Goal: Download file/media

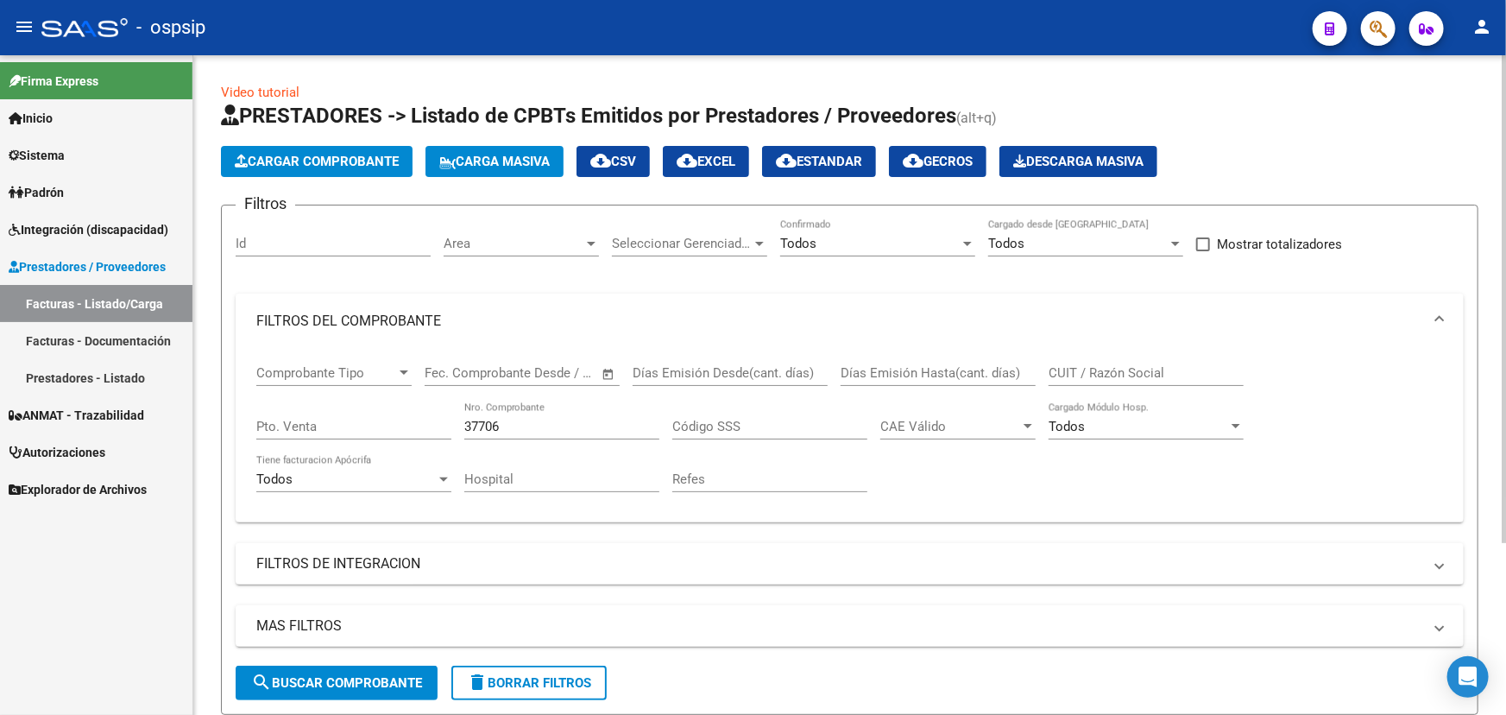
scroll to position [233, 0]
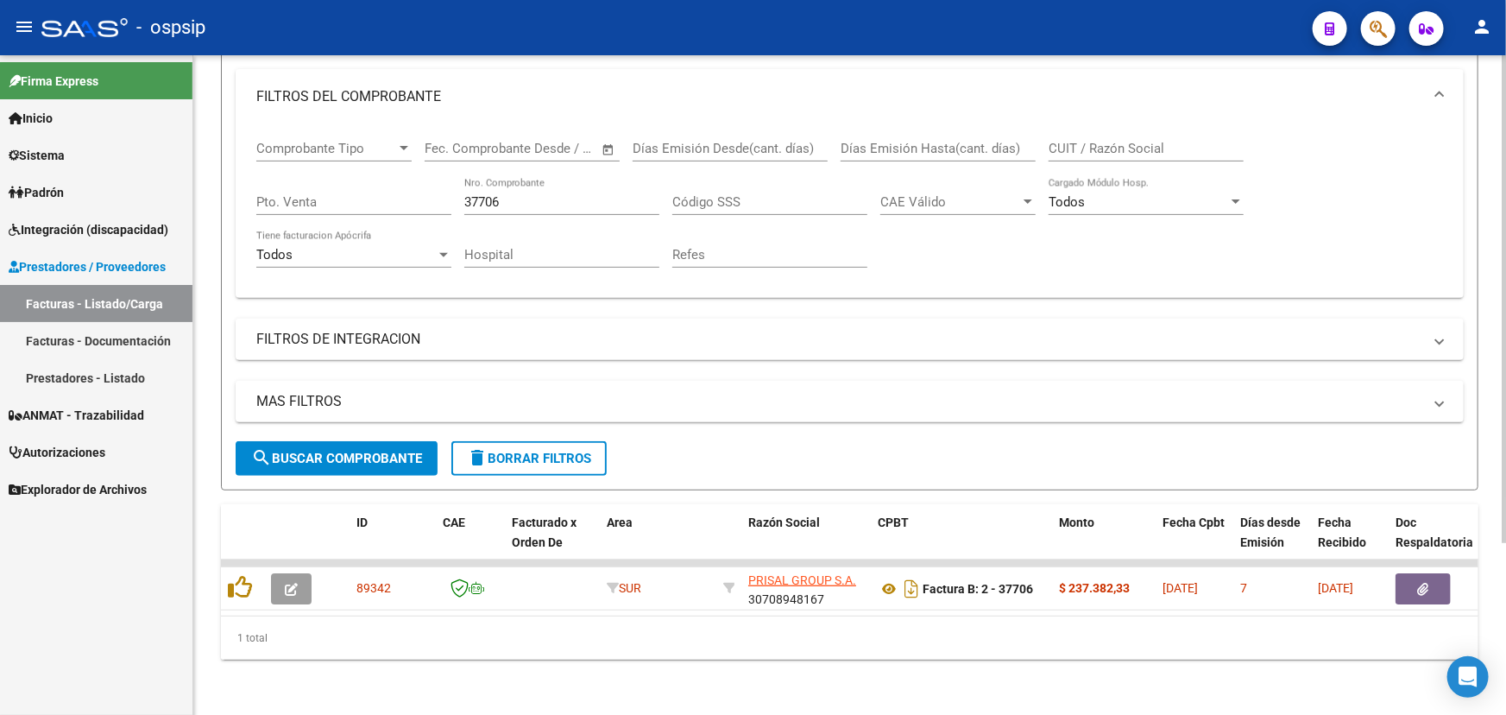
click at [471, 194] on input "37706" at bounding box center [561, 202] width 195 height 16
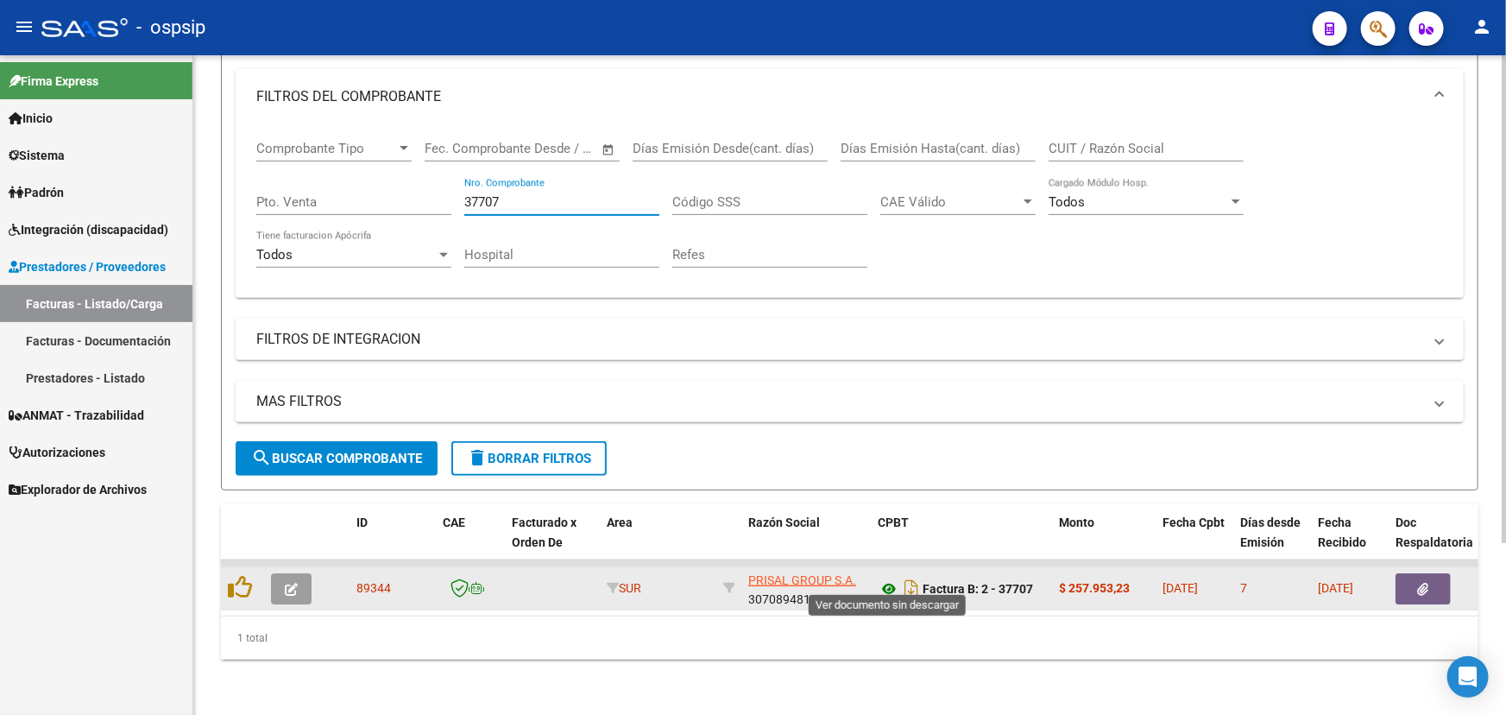
click at [885, 578] on icon at bounding box center [889, 588] width 22 height 21
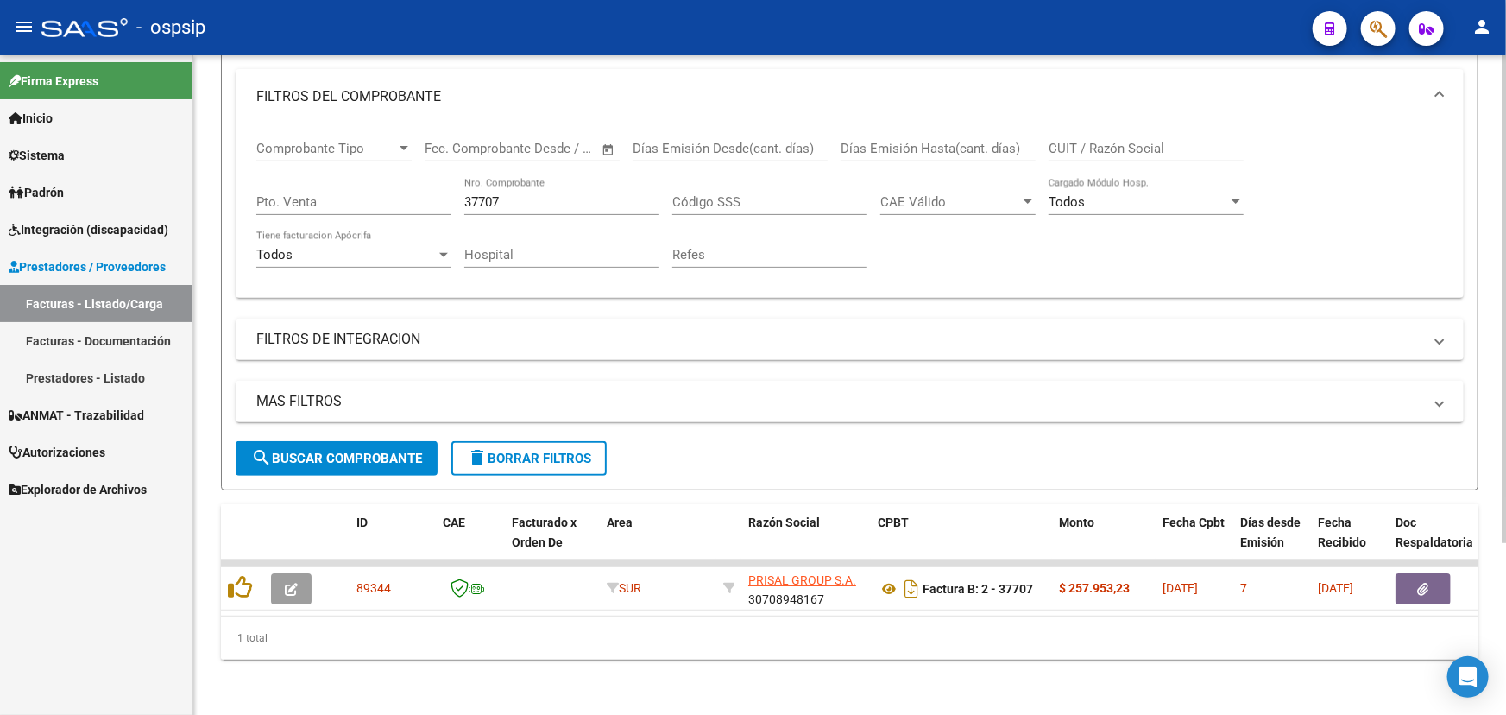
click at [506, 194] on input "37707" at bounding box center [561, 202] width 195 height 16
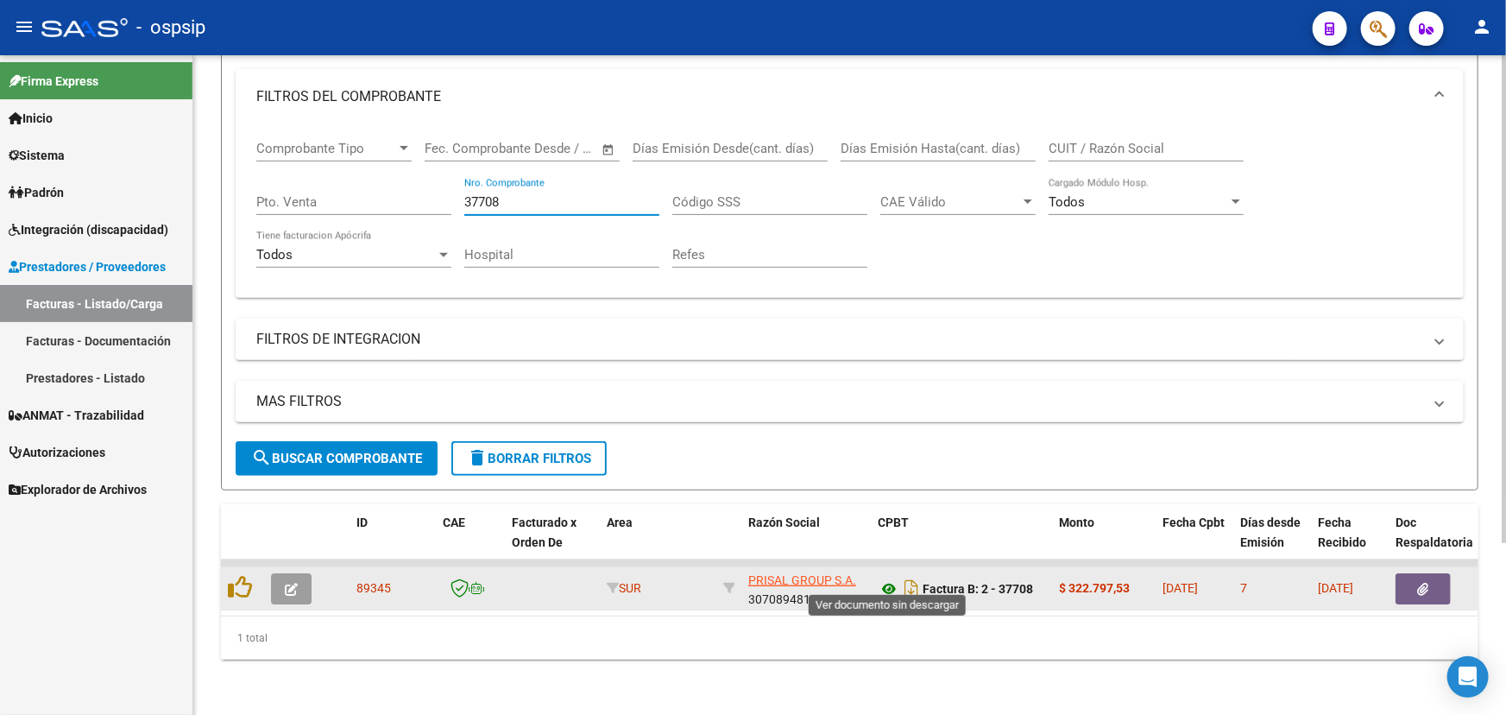
click at [887, 578] on icon at bounding box center [889, 588] width 22 height 21
click at [1425, 583] on icon "button" at bounding box center [1423, 589] width 11 height 13
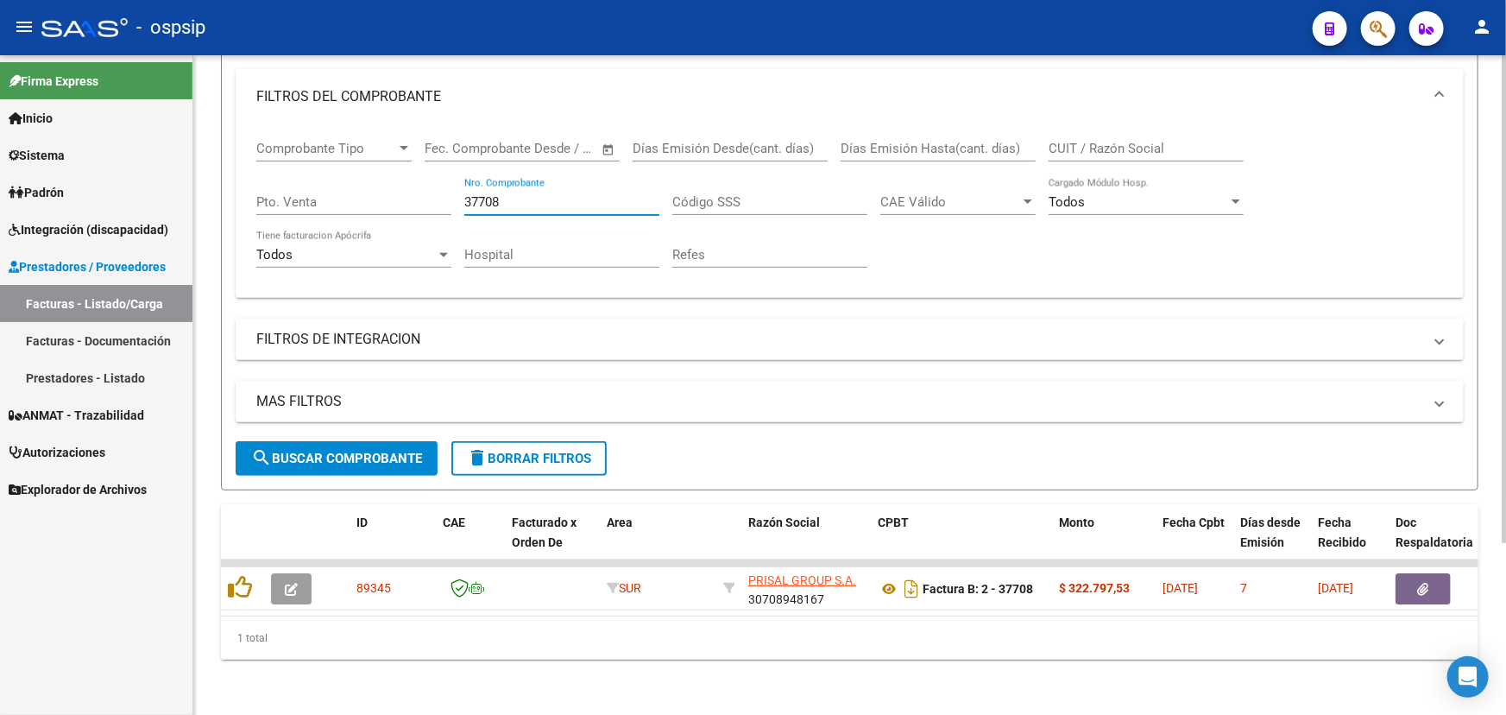
click at [546, 194] on input "37708" at bounding box center [561, 202] width 195 height 16
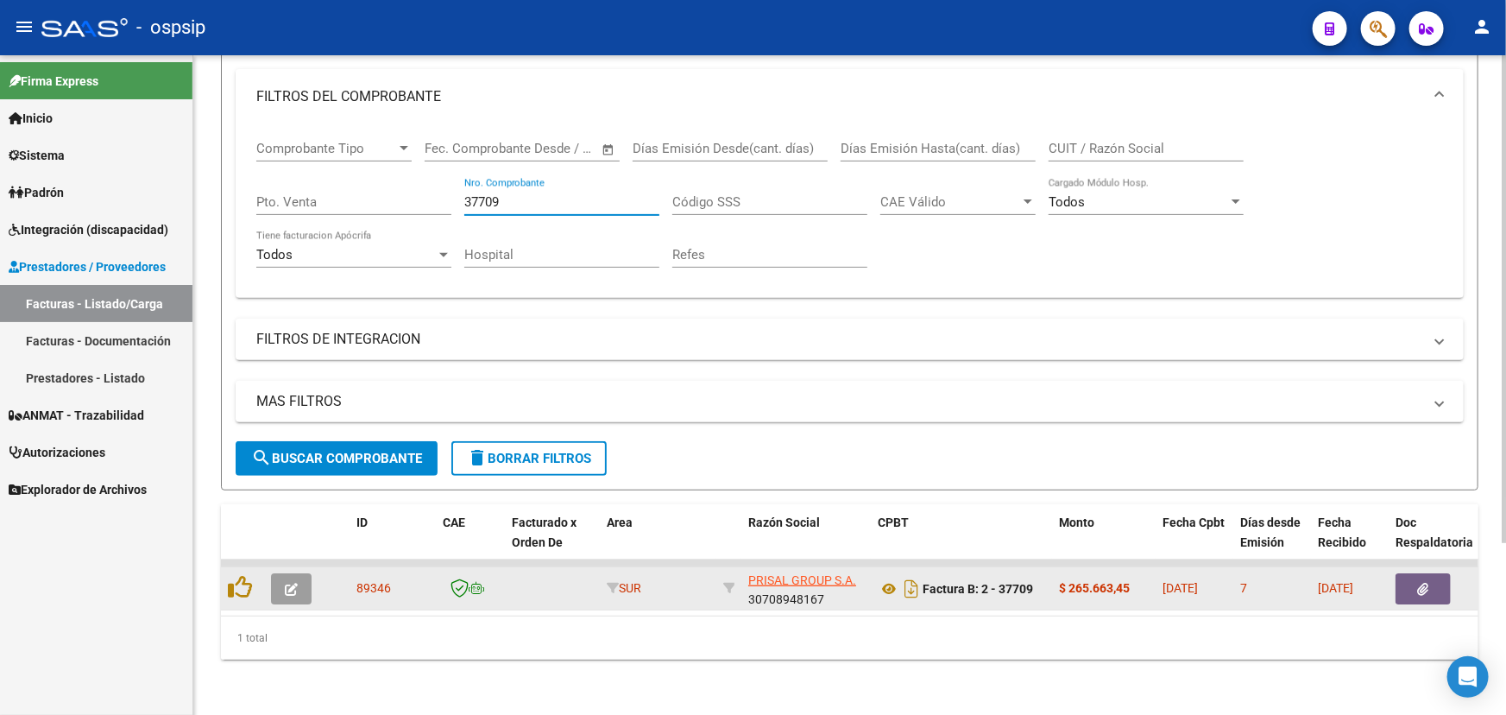
type input "37709"
click at [1426, 583] on icon "button" at bounding box center [1423, 589] width 11 height 13
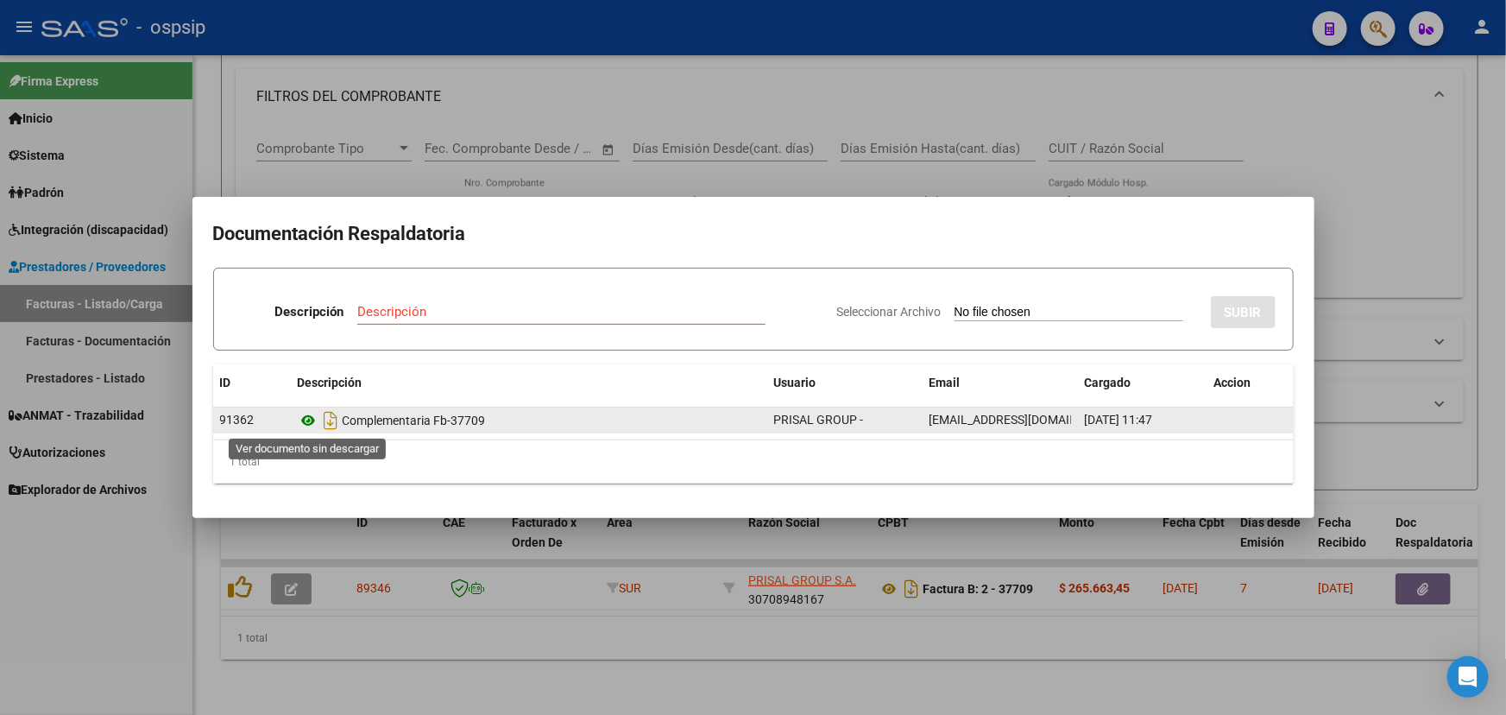
click at [315, 420] on icon at bounding box center [309, 420] width 22 height 21
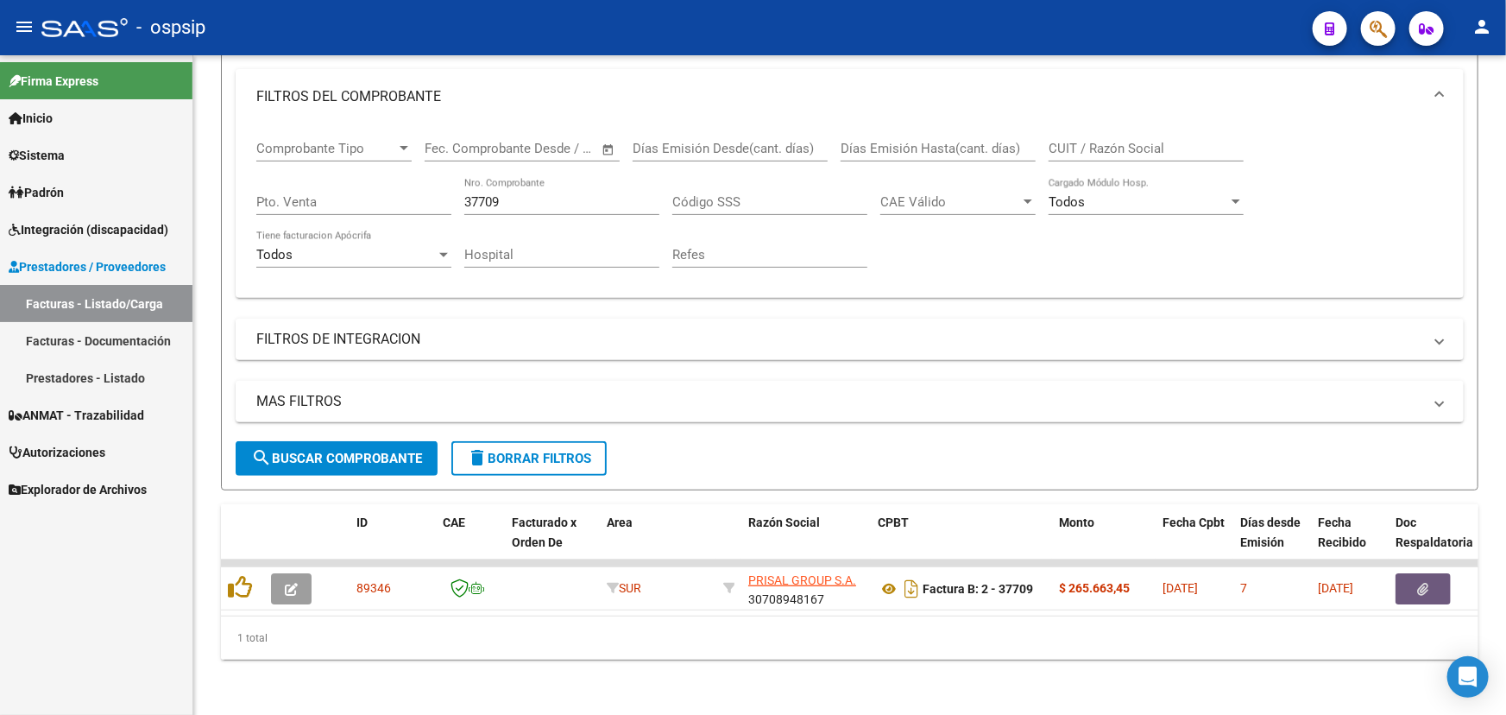
click at [1483, 17] on mat-icon "person" at bounding box center [1482, 26] width 21 height 21
click at [1474, 114] on button "exit_to_app Salir" at bounding box center [1446, 113] width 105 height 41
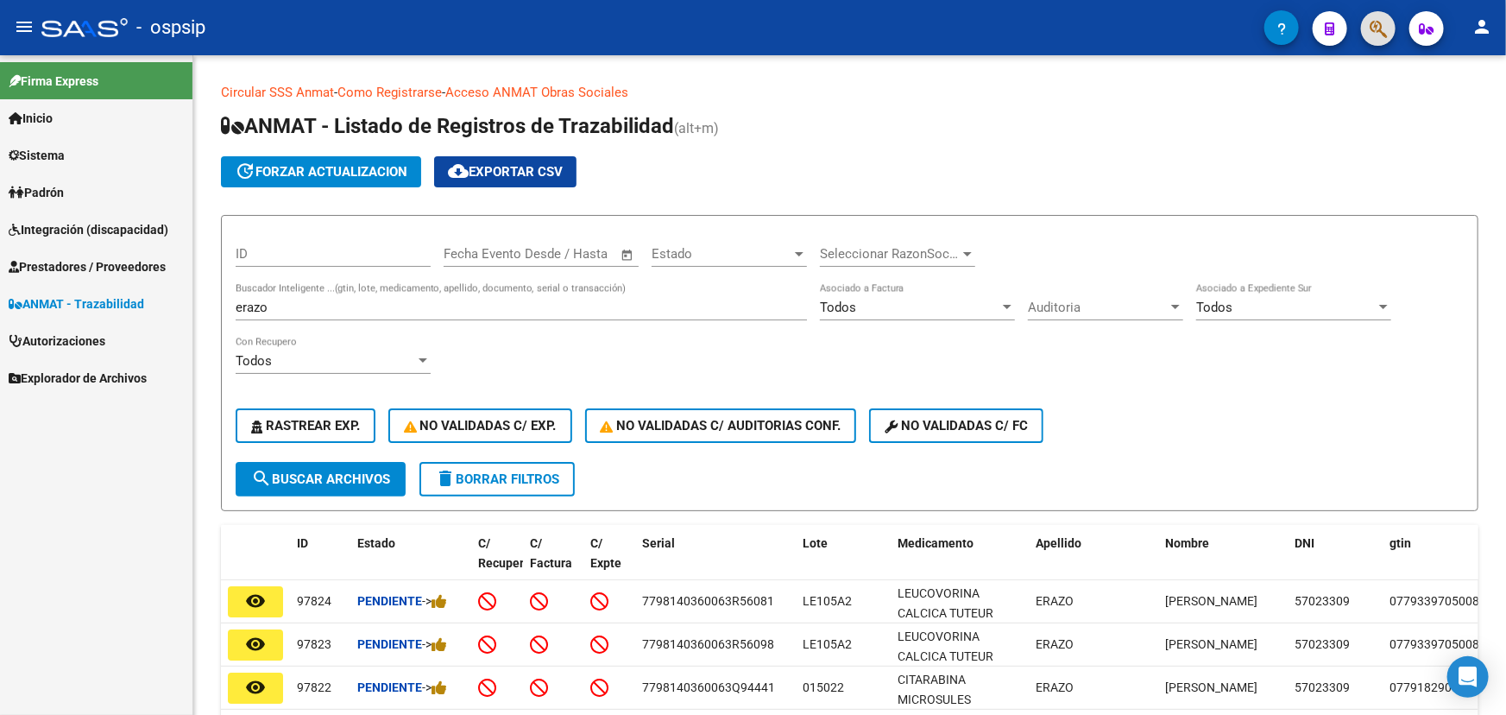
drag, startPoint x: 0, startPoint y: 0, endPoint x: 1484, endPoint y: 21, distance: 1484.1
click at [1484, 21] on mat-icon "person" at bounding box center [1482, 26] width 21 height 21
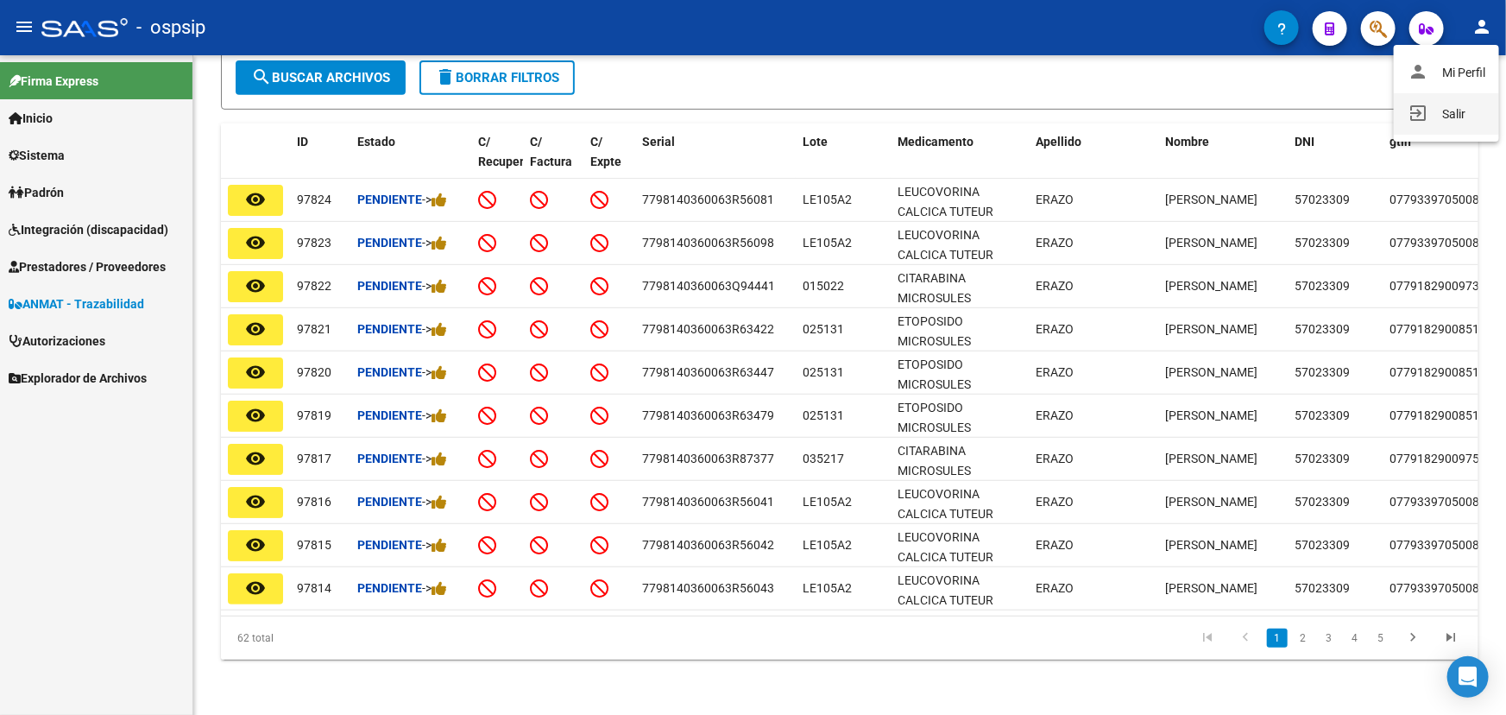
click at [1462, 121] on button "exit_to_app Salir" at bounding box center [1446, 113] width 105 height 41
